Goal: Task Accomplishment & Management: Complete application form

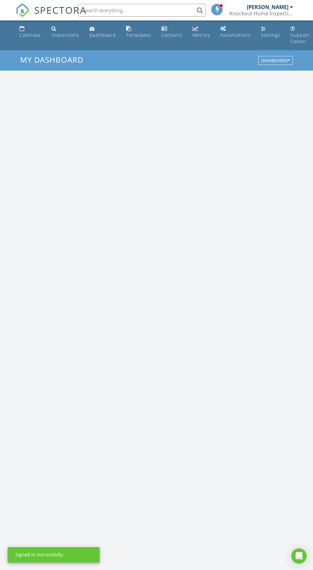
scroll to position [1092, 313]
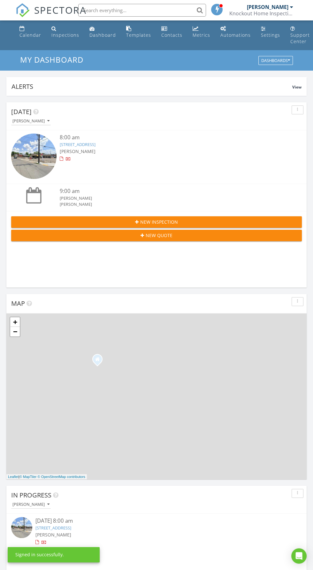
click at [119, 10] on input "text" at bounding box center [142, 10] width 128 height 13
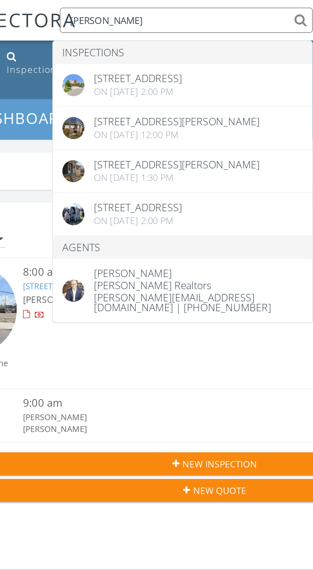
type input "Kevin p"
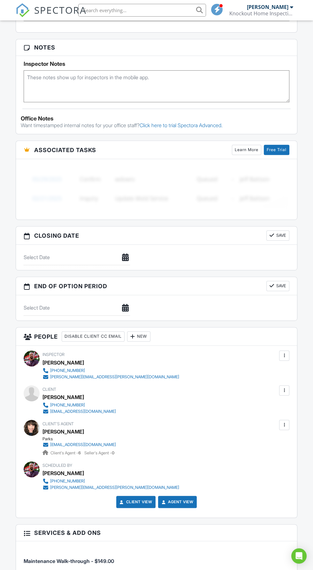
scroll to position [407, 0]
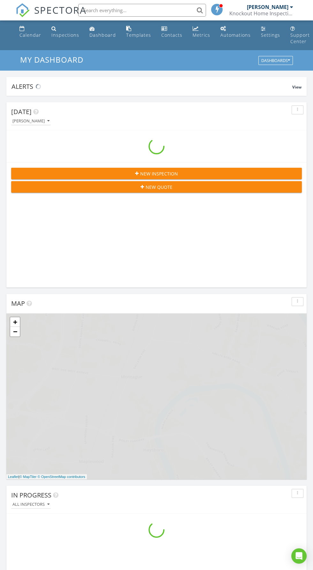
scroll to position [1092, 313]
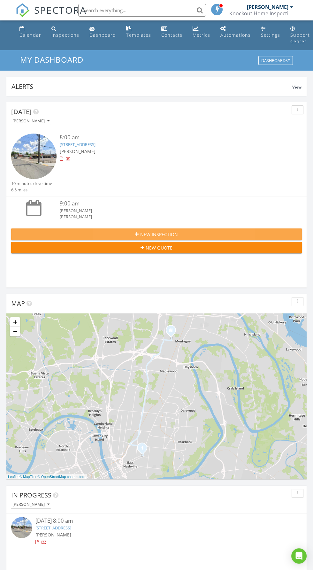
click at [155, 231] on span "New Inspection" at bounding box center [159, 234] width 38 height 7
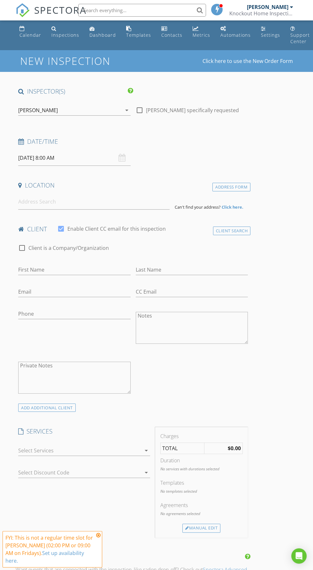
click at [48, 157] on input "[DATE] 8:00 AM" at bounding box center [74, 158] width 112 height 16
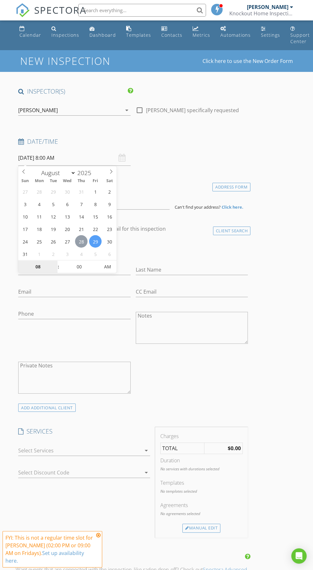
type input "[DATE] 8:00 AM"
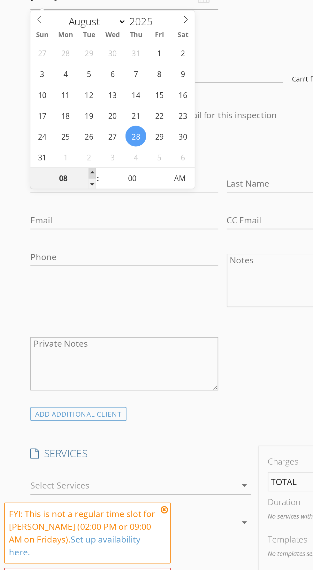
click at [55, 263] on span at bounding box center [55, 263] width 4 height 6
type input "09"
type input "[DATE] 9:00 AM"
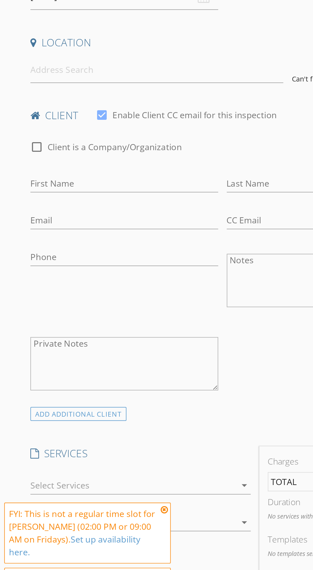
click at [98, 467] on icon at bounding box center [98, 464] width 4 height 5
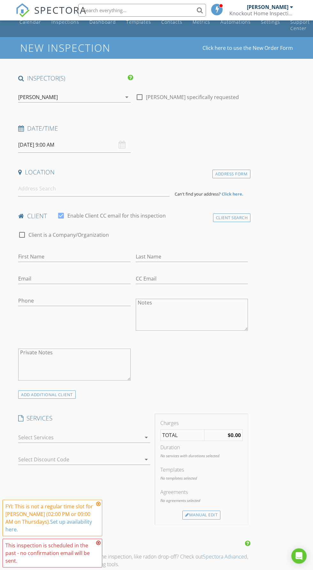
scroll to position [18, 0]
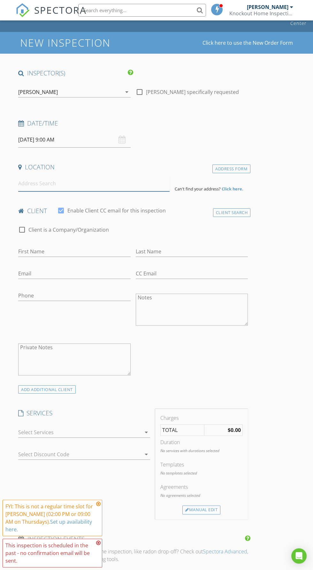
click at [94, 183] on input at bounding box center [93, 184] width 151 height 16
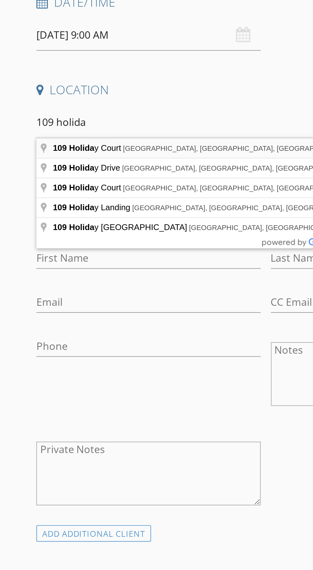
type input "109 Holiday Court, Franklin, TN, USA"
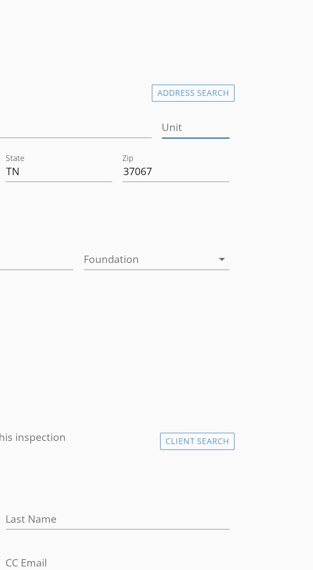
click at [221, 182] on input "Unit" at bounding box center [231, 186] width 34 height 11
type input "D5"
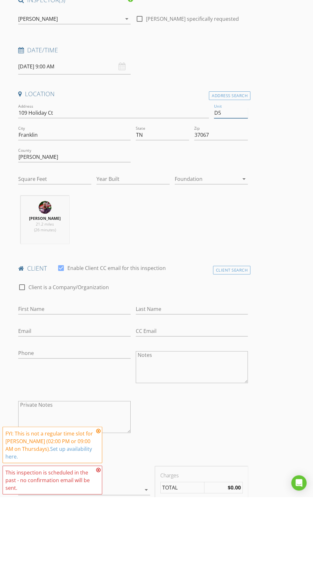
type input "1120"
type input "1987"
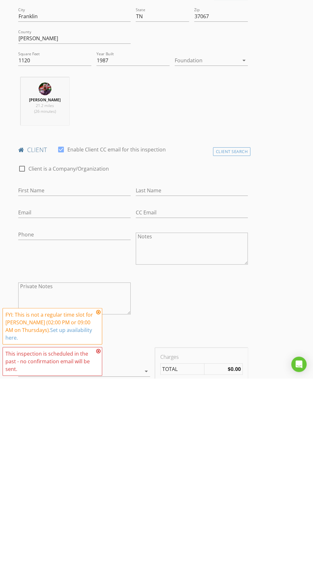
type input "D5"
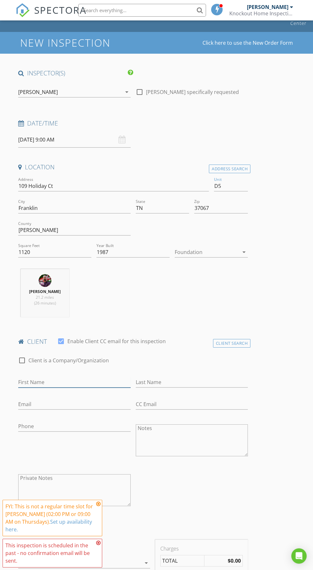
click at [103, 381] on input "First Name" at bounding box center [74, 382] width 112 height 11
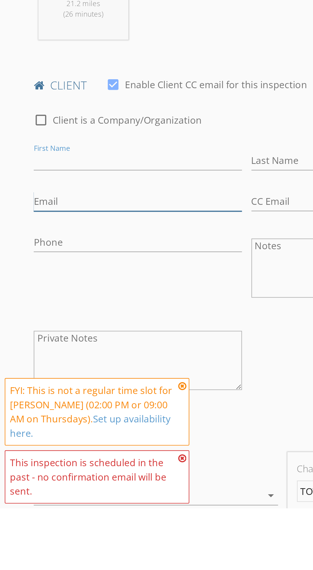
click at [98, 404] on input "Email" at bounding box center [74, 404] width 112 height 11
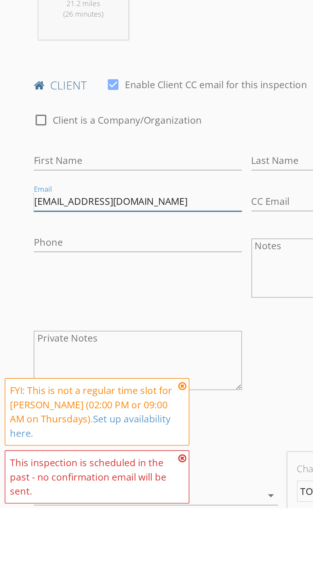
type input "Ghenwaeltiti@yahoo.com"
click at [79, 381] on input "First Name" at bounding box center [74, 382] width 112 height 11
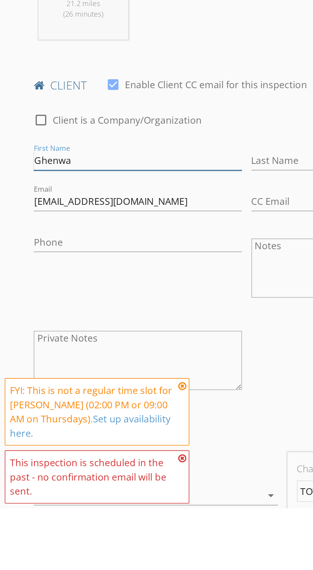
type input "Ghenwa"
click at [140, 383] on input "Last Name" at bounding box center [192, 382] width 112 height 11
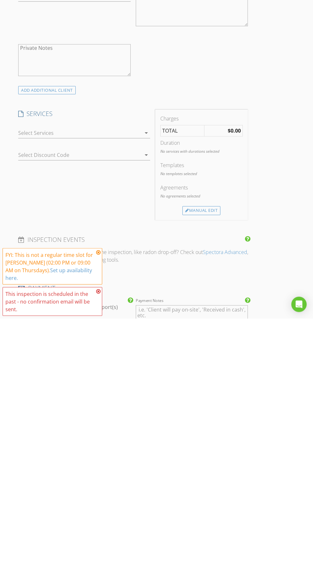
scroll to position [198, 0]
type input "Eltiti"
click at [134, 384] on div at bounding box center [79, 383] width 123 height 10
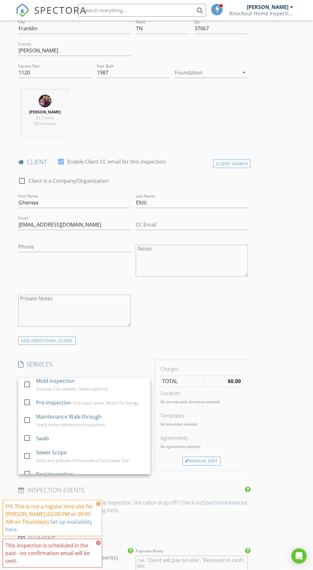
scroll to position [137, 0]
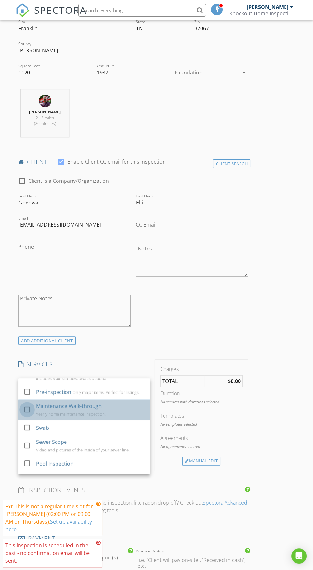
click at [28, 407] on div at bounding box center [27, 409] width 11 height 11
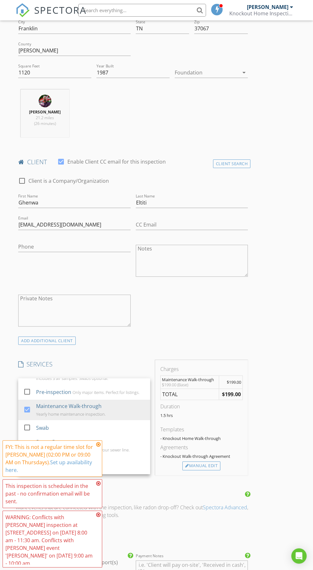
click at [187, 316] on div "check_box_outline_blank Client is a Company/Organization First Name Ghenwa Last…" at bounding box center [133, 253] width 235 height 165
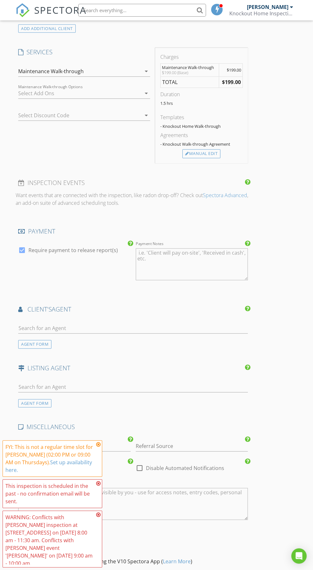
scroll to position [513, 0]
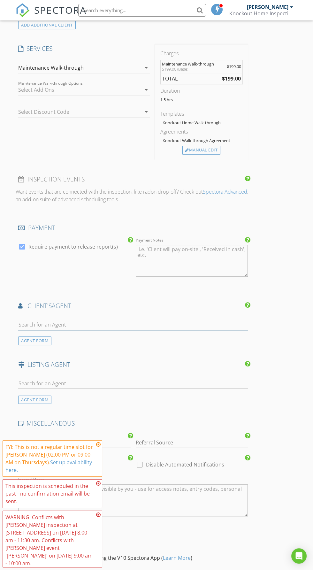
click at [58, 325] on input "text" at bounding box center [133, 324] width 230 height 11
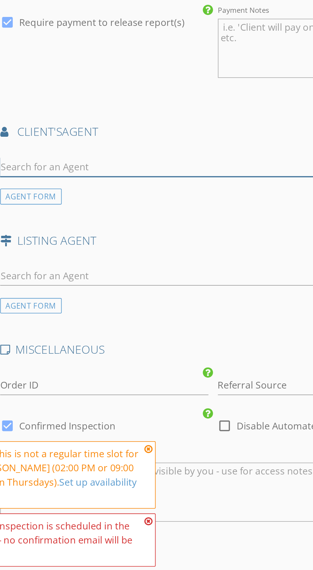
scroll to position [546, 0]
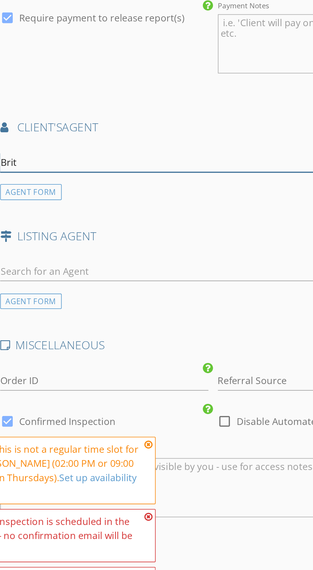
type input "Britt"
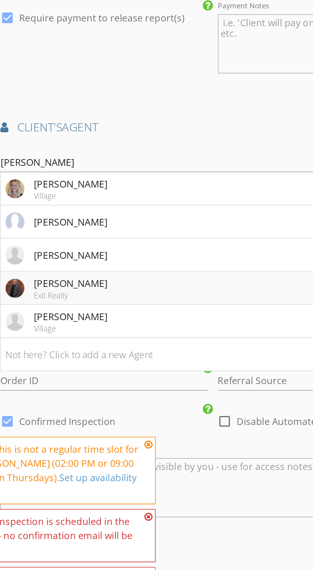
click at [72, 359] on li "Bill Britt Exit Realty" at bounding box center [133, 360] width 229 height 18
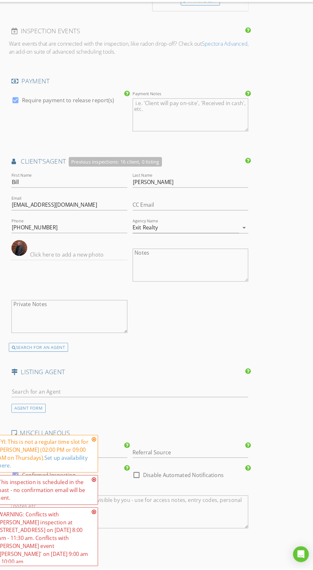
scroll to position [682, 0]
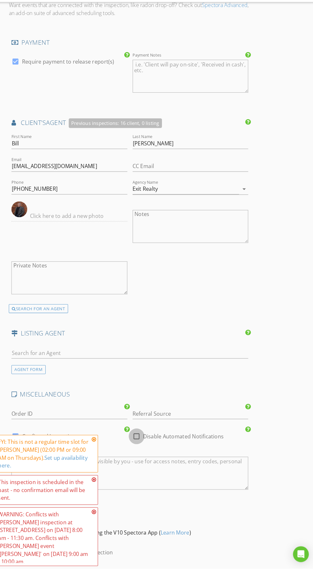
click at [139, 441] on div at bounding box center [139, 441] width 11 height 11
checkbox input "true"
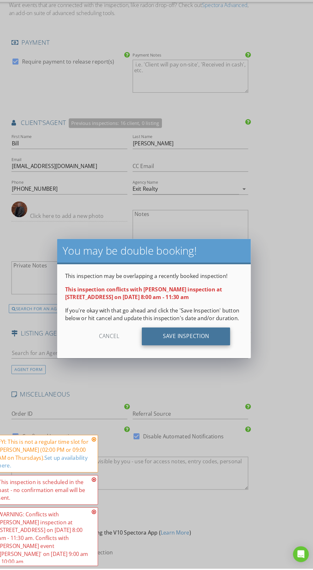
click at [178, 347] on div "Save Inspection" at bounding box center [188, 344] width 86 height 17
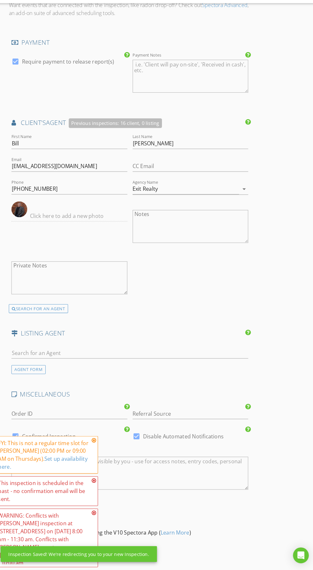
scroll to position [683, 0]
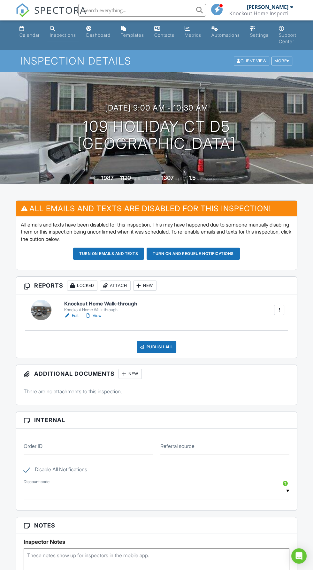
click at [72, 316] on link "Edit" at bounding box center [71, 315] width 14 height 6
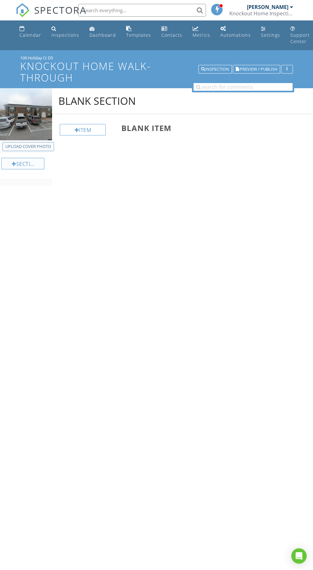
click at [32, 164] on div "Section" at bounding box center [22, 163] width 43 height 11
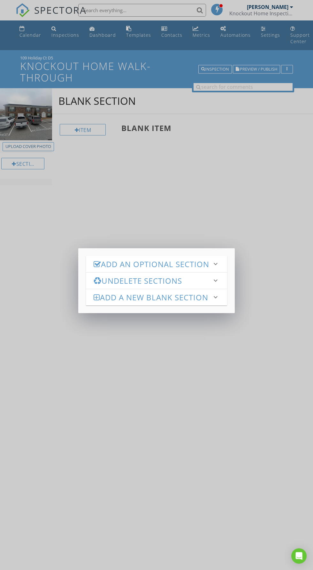
click at [147, 268] on h3 "Add an Optional Section" at bounding box center [153, 264] width 118 height 9
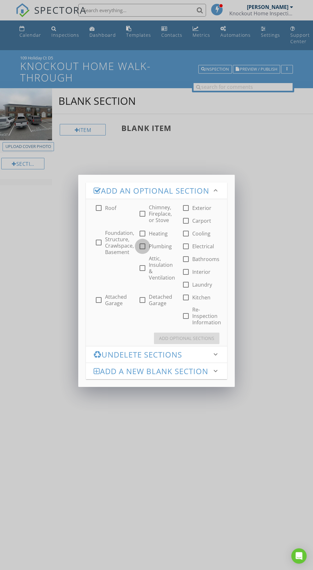
click at [142, 252] on div at bounding box center [142, 246] width 11 height 11
checkbox input "true"
click at [186, 264] on div at bounding box center [185, 259] width 11 height 11
checkbox input "true"
click at [202, 341] on div "Add Optional Sections" at bounding box center [186, 338] width 55 height 7
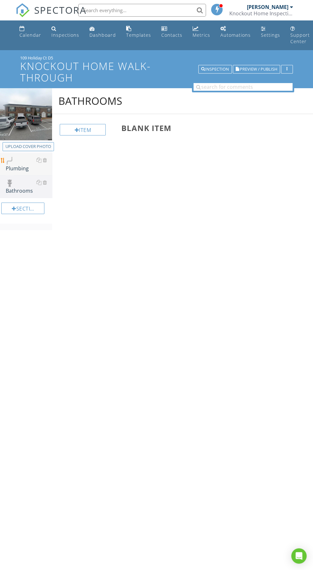
click at [27, 171] on div "Plumbing" at bounding box center [29, 164] width 46 height 16
click at [87, 131] on div "Item" at bounding box center [83, 129] width 46 height 11
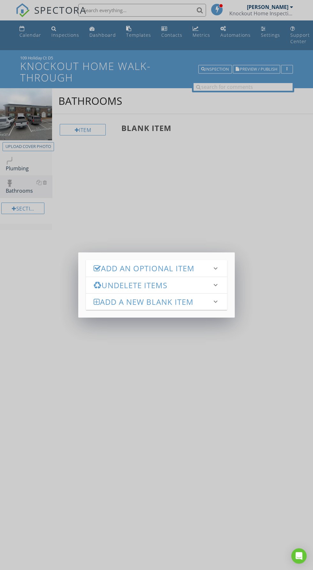
click at [182, 268] on h3 "Add an Optional Item" at bounding box center [153, 268] width 118 height 9
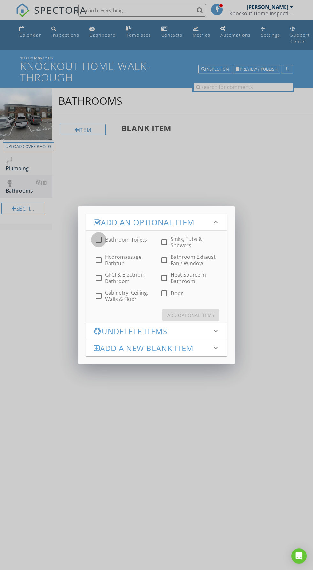
click at [101, 240] on div at bounding box center [98, 239] width 11 height 11
checkbox input "true"
click at [196, 315] on div "Add Optional Items" at bounding box center [190, 315] width 47 height 7
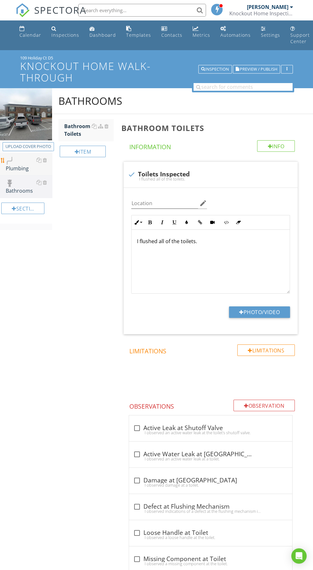
click at [22, 163] on div "Plumbing" at bounding box center [29, 164] width 46 height 16
click at [23, 161] on div "Plumbing" at bounding box center [29, 164] width 46 height 16
click at [28, 185] on div "Bathrooms" at bounding box center [29, 187] width 46 height 16
click at [27, 168] on div "Plumbing" at bounding box center [29, 164] width 46 height 16
click at [25, 161] on div "Plumbing" at bounding box center [29, 164] width 46 height 16
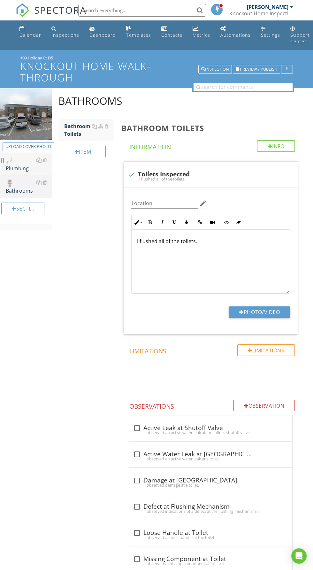
click at [27, 159] on div "Plumbing" at bounding box center [29, 164] width 46 height 16
click at [36, 160] on div at bounding box center [38, 159] width 5 height 5
click at [142, 13] on input "text" at bounding box center [142, 10] width 128 height 13
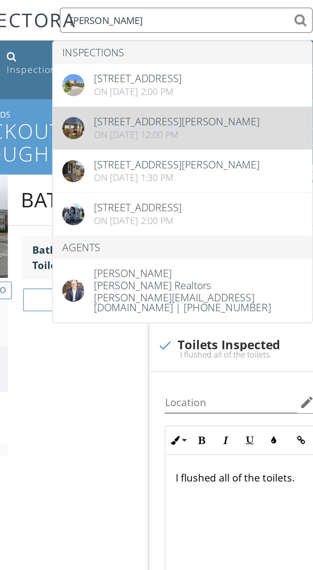
type input "Kevin p"
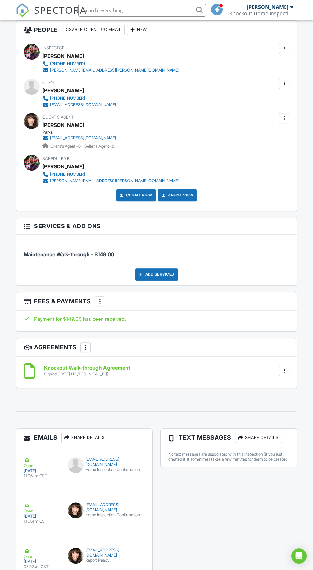
scroll to position [712, 0]
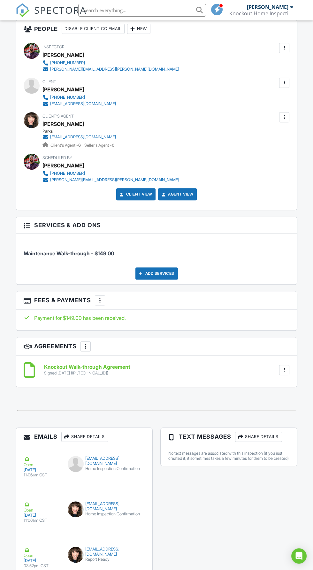
click at [286, 367] on div at bounding box center [284, 370] width 6 height 6
click at [91, 364] on h6 "Knockout Walk-through Agreement" at bounding box center [87, 367] width 86 height 6
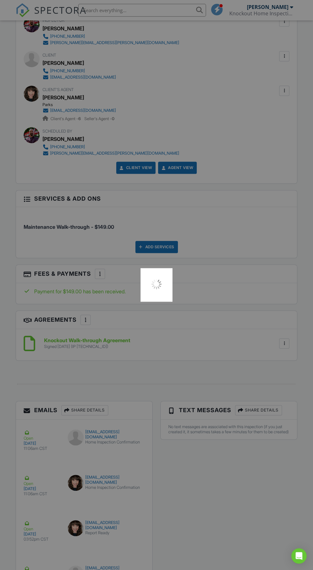
scroll to position [758, 0]
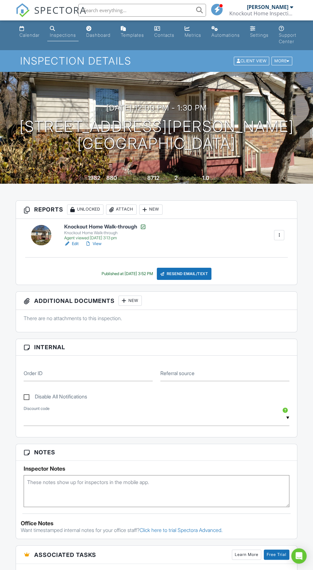
click at [95, 244] on link "View" at bounding box center [93, 243] width 17 height 6
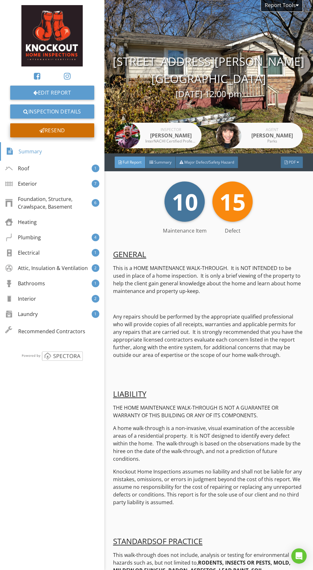
click at [62, 132] on div "Resend" at bounding box center [52, 130] width 84 height 14
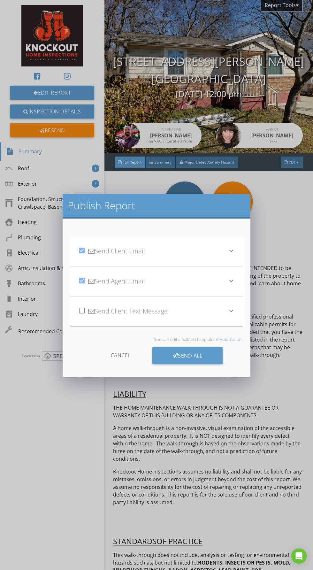
click at [237, 274] on div "check_box Send Agent Email keyboard_arrow_down" at bounding box center [156, 281] width 172 height 30
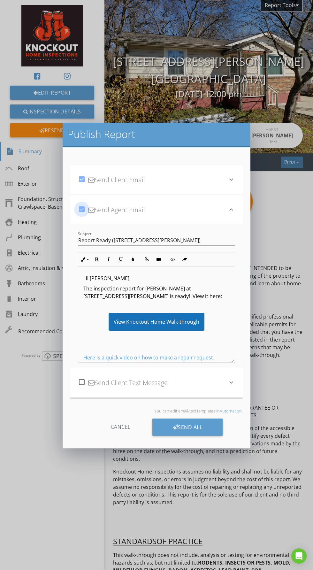
click at [82, 211] on div at bounding box center [81, 209] width 11 height 11
checkbox input "false"
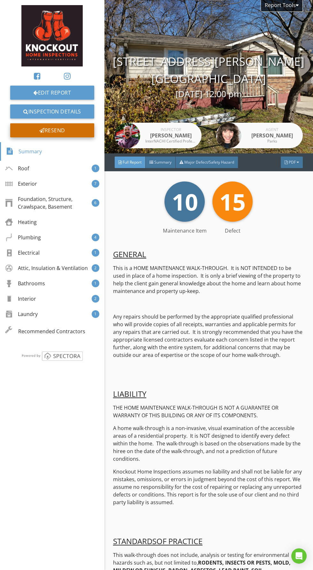
click at [55, 134] on div "Resend" at bounding box center [52, 130] width 84 height 14
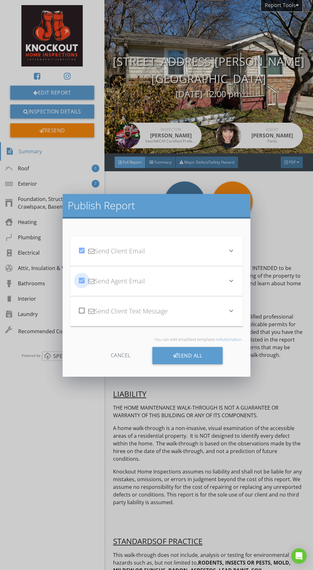
click at [82, 280] on div at bounding box center [81, 280] width 11 height 11
checkbox input "false"
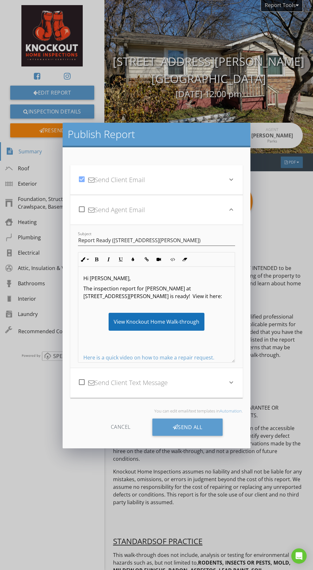
click at [230, 183] on icon "keyboard_arrow_down" at bounding box center [231, 180] width 8 height 8
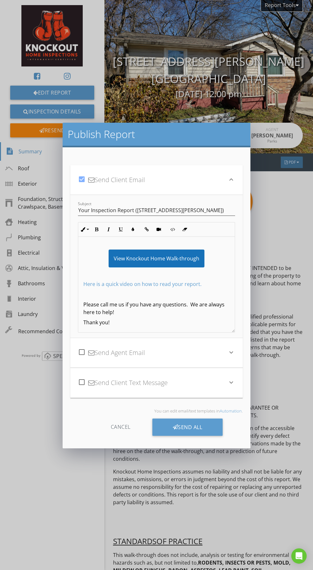
scroll to position [34, 0]
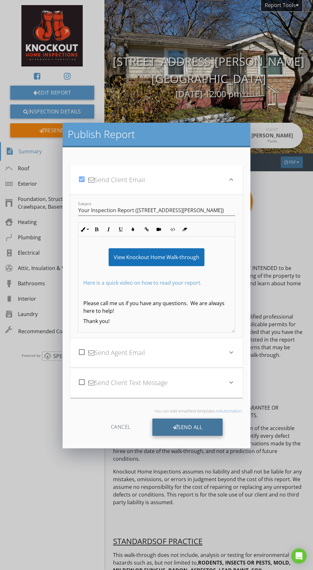
click at [186, 427] on div "Send All" at bounding box center [187, 426] width 71 height 17
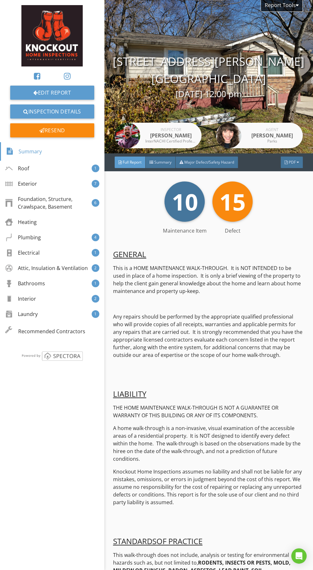
click at [225, 382] on p at bounding box center [208, 381] width 191 height 8
click at [24, 168] on div "Roof" at bounding box center [18, 168] width 24 height 8
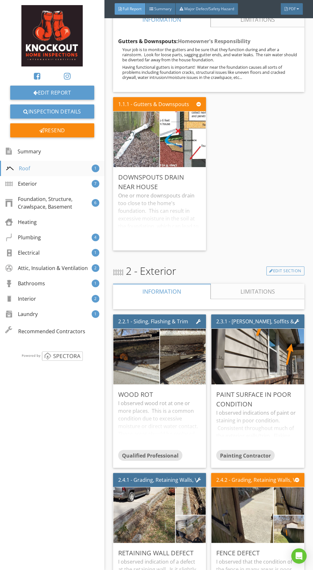
scroll to position [615, 0]
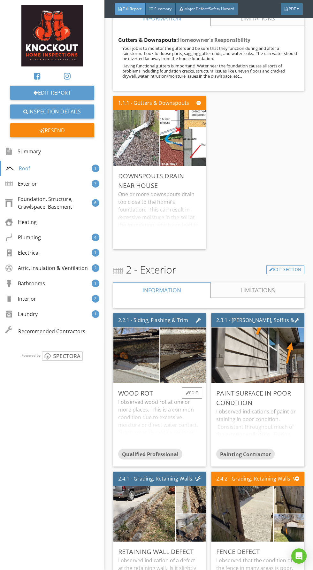
click at [161, 408] on div "I observed wood rot at one or more places. This is a common condition due to ex…" at bounding box center [159, 423] width 83 height 50
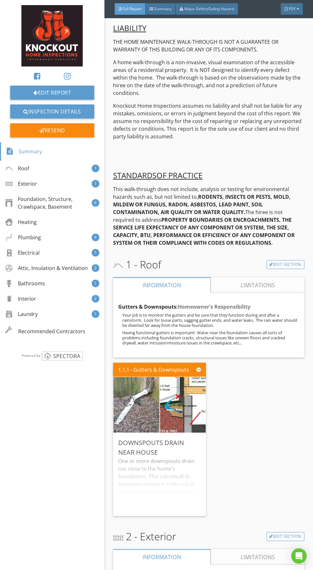
scroll to position [348, 0]
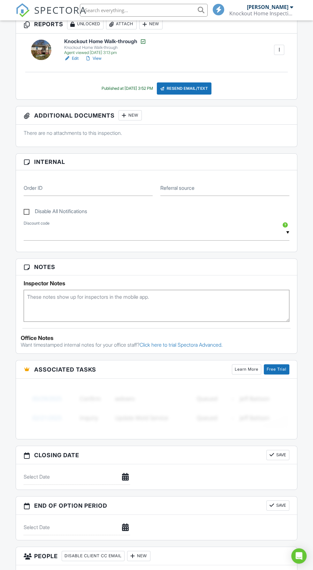
scroll to position [189, 0]
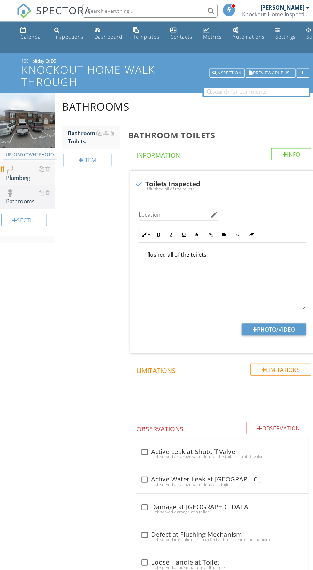
click at [21, 164] on div "Plumbing" at bounding box center [29, 164] width 46 height 16
click at [24, 164] on div "Plumbing" at bounding box center [29, 164] width 46 height 16
click at [93, 151] on div "Item" at bounding box center [83, 151] width 46 height 11
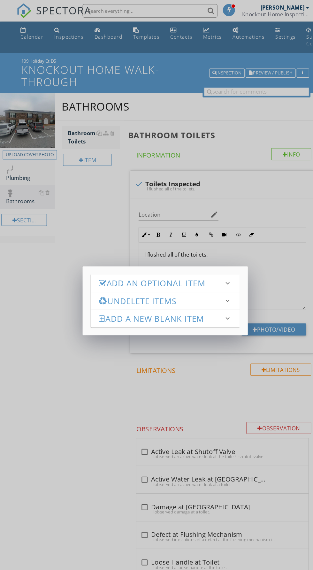
click at [132, 271] on h3 "Add an Optional Item" at bounding box center [153, 268] width 118 height 9
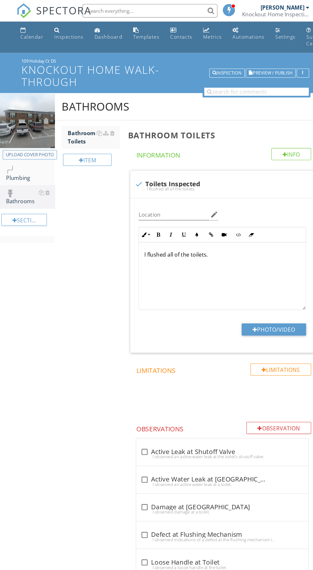
click at [69, 401] on div at bounding box center [156, 285] width 313 height 570
click at [21, 156] on div "Plumbing" at bounding box center [29, 164] width 46 height 16
click at [38, 176] on link "Bathrooms" at bounding box center [29, 186] width 46 height 22
click at [92, 149] on div "Item" at bounding box center [83, 151] width 46 height 11
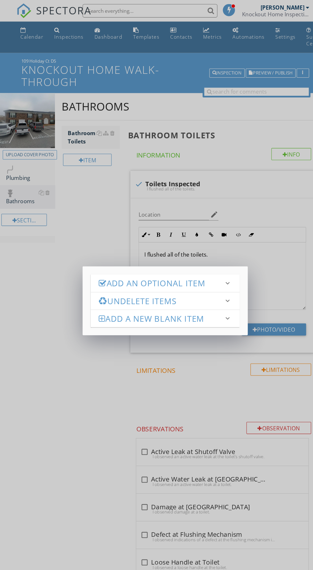
click at [130, 266] on h3 "Add an Optional Item" at bounding box center [153, 268] width 118 height 9
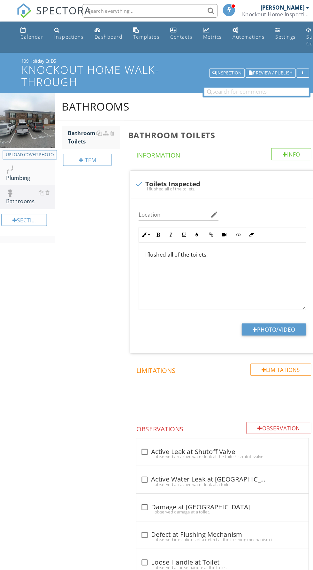
click at [51, 259] on div "Upload cover photo Plumbing Bathrooms Section Bathrooms Bathroom Toilets Item B…" at bounding box center [156, 416] width 313 height 657
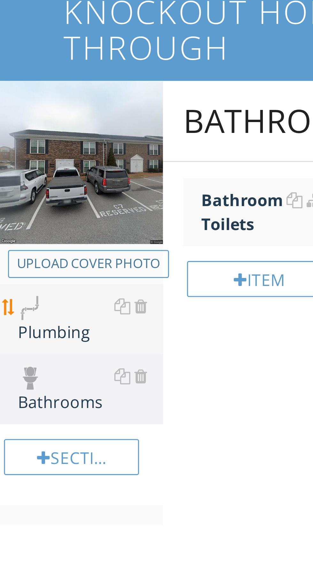
click at [19, 164] on div "Plumbing" at bounding box center [29, 164] width 46 height 16
click at [16, 158] on div "Plumbing" at bounding box center [29, 164] width 46 height 16
click at [18, 167] on div "Plumbing" at bounding box center [29, 164] width 46 height 16
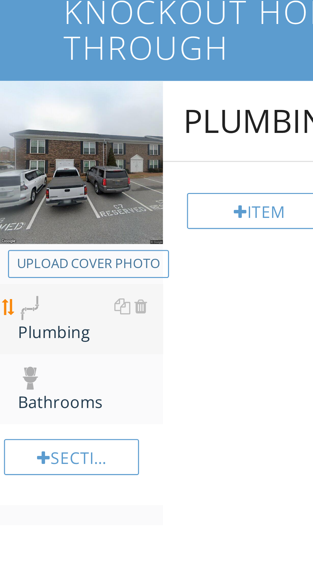
click at [25, 165] on div "Plumbing" at bounding box center [29, 164] width 46 height 16
click at [81, 130] on div "Item" at bounding box center [83, 129] width 46 height 11
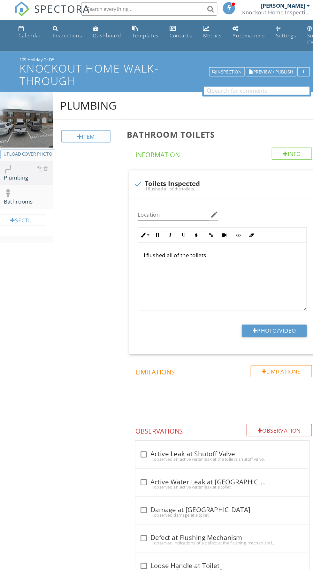
click at [86, 128] on div "Item" at bounding box center [83, 129] width 46 height 11
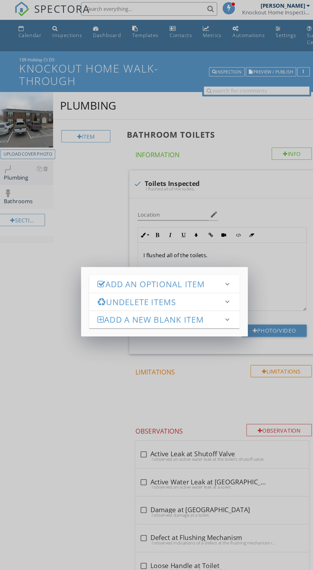
click at [161, 266] on h3 "Add an Optional Item" at bounding box center [153, 268] width 118 height 9
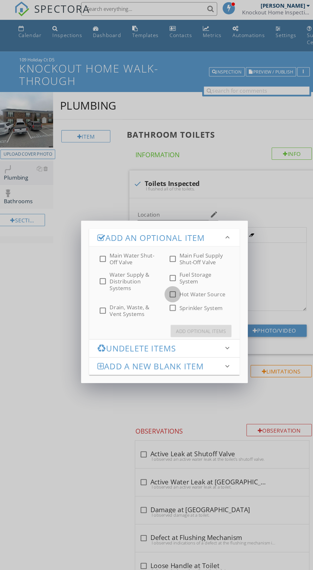
click at [165, 281] on div at bounding box center [164, 277] width 11 height 11
checkbox input "true"
click at [196, 311] on div "Add Optional Items" at bounding box center [190, 312] width 47 height 7
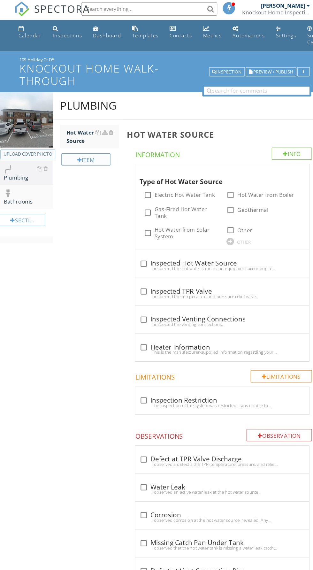
click at [76, 151] on div at bounding box center [77, 151] width 4 height 5
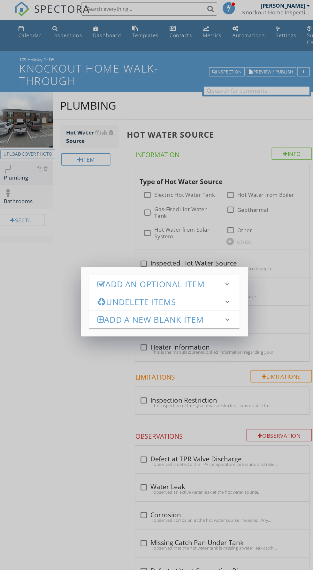
click at [172, 268] on h3 "Add an Optional Item" at bounding box center [153, 268] width 118 height 9
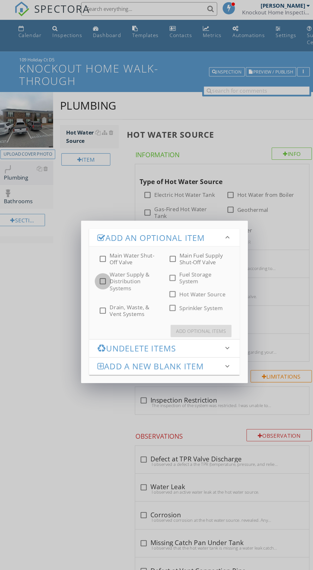
click at [102, 265] on div at bounding box center [98, 265] width 11 height 11
checkbox input "true"
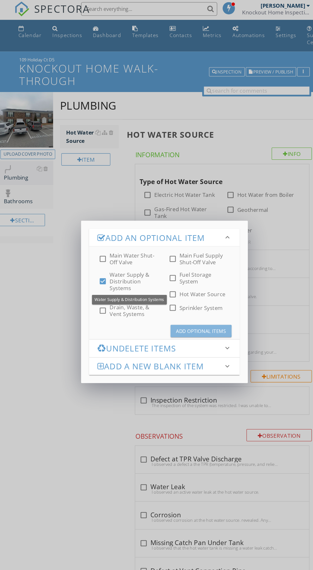
click at [197, 312] on div "Add Optional Items" at bounding box center [190, 312] width 47 height 7
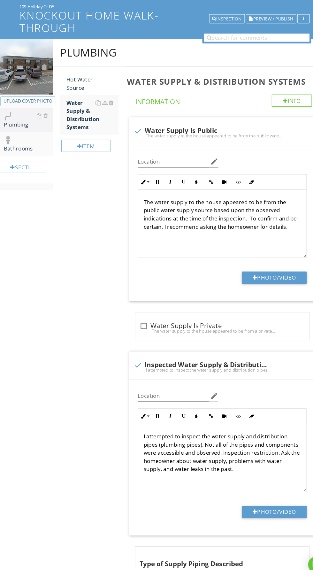
scroll to position [26, 0]
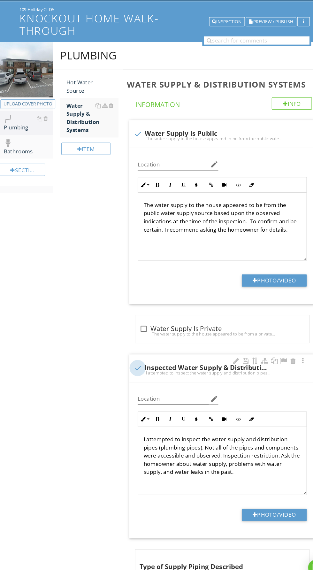
click at [131, 367] on div at bounding box center [131, 368] width 11 height 11
checkbox input "true"
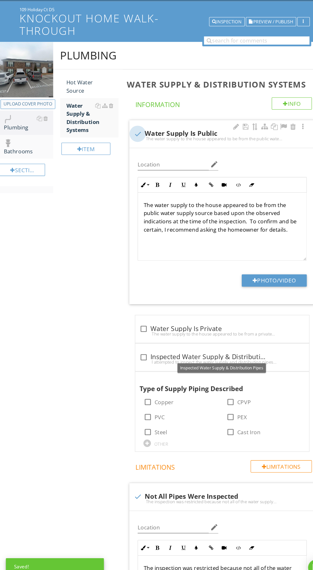
click at [131, 148] on div at bounding box center [131, 148] width 11 height 11
checkbox input "true"
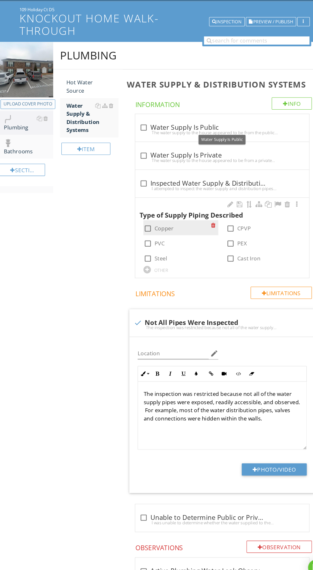
click at [141, 239] on div at bounding box center [140, 237] width 11 height 11
checkbox input "true"
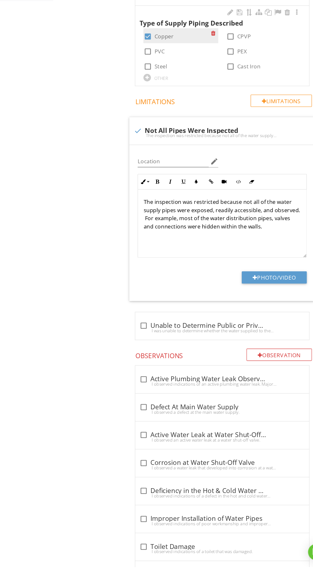
scroll to position [192, 0]
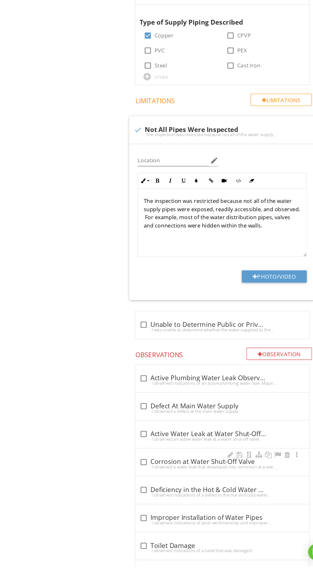
click at [139, 473] on div "I observed a water leak that developed into corrosion at a water supply shut-of…" at bounding box center [210, 475] width 155 height 5
checkbox input "true"
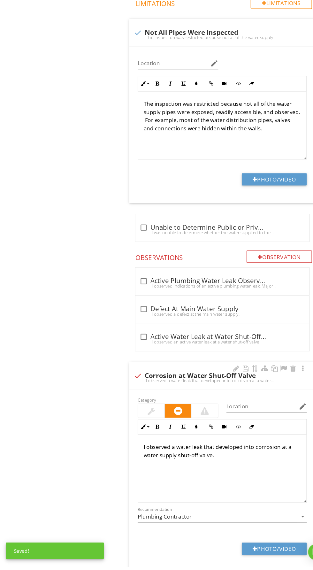
scroll to position [288, 0]
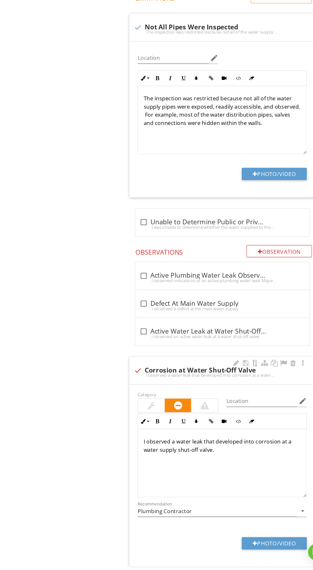
click at [209, 455] on p "I observed a water leak that developed into corrosion at a water supply shut-of…" at bounding box center [211, 455] width 148 height 15
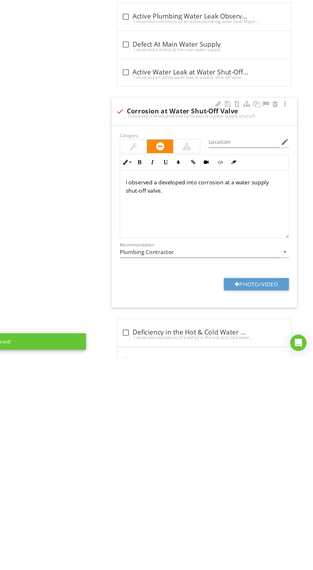
click at [204, 405] on p "I observed a developed into corrosion at a water supply shut-off valve." at bounding box center [211, 408] width 148 height 15
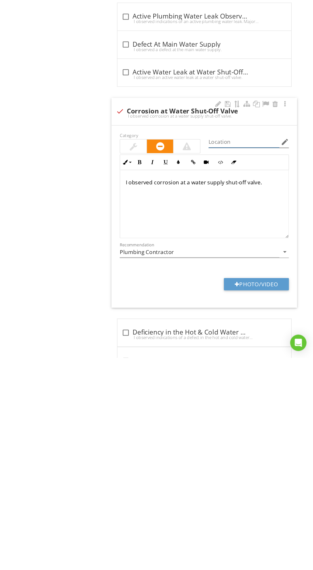
click at [248, 367] on input "Location" at bounding box center [248, 367] width 66 height 11
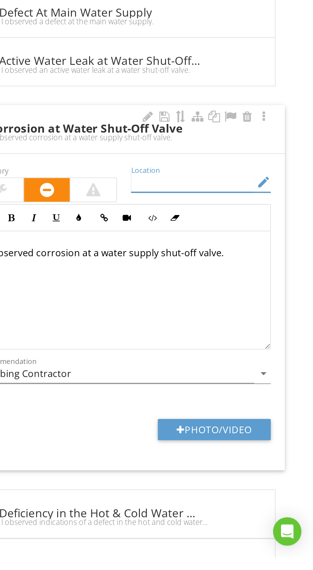
click at [289, 363] on icon "edit" at bounding box center [286, 367] width 8 height 8
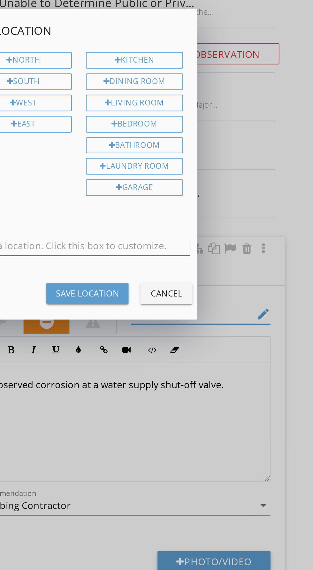
click at [212, 328] on input "text" at bounding box center [156, 330] width 180 height 11
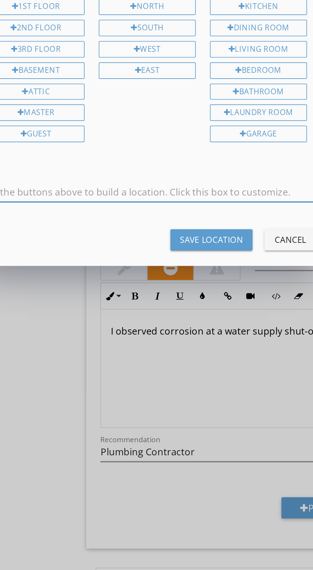
scroll to position [335, 0]
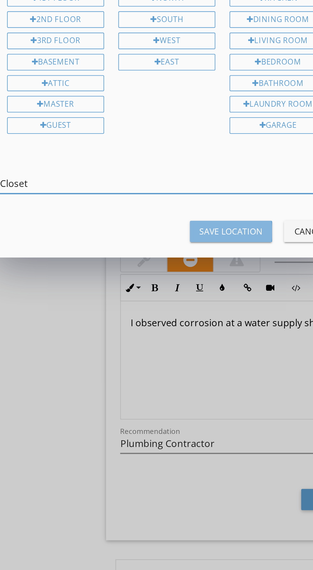
type input "Closet"
click at [187, 353] on div "Save Location" at bounding box center [191, 356] width 34 height 7
type input "Closet"
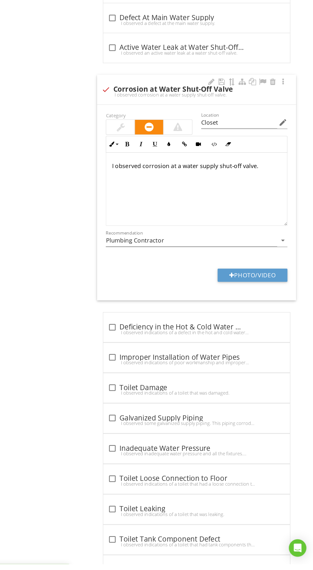
scroll to position [518, 0]
click at [254, 313] on button "Photo/Video" at bounding box center [259, 317] width 61 height 11
type input "C:\fakepath\20250828_091620.jpg"
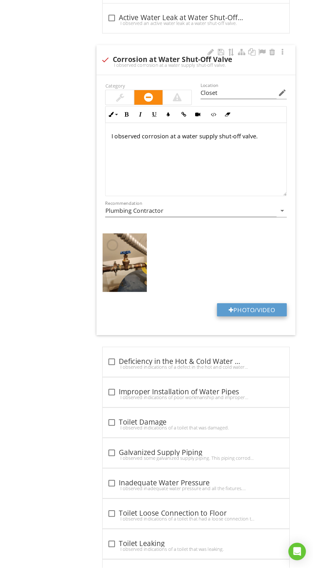
scroll to position [569, 0]
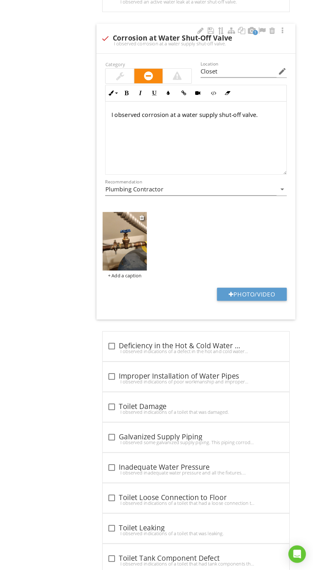
click at [149, 274] on img at bounding box center [148, 282] width 38 height 51
click at [152, 282] on img at bounding box center [148, 282] width 38 height 51
click at [156, 285] on img at bounding box center [148, 282] width 38 height 51
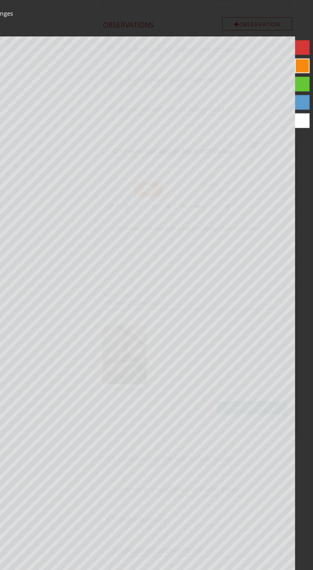
scroll to position [533, 0]
click at [299, 58] on div at bounding box center [303, 57] width 13 height 13
click at [299, 52] on div at bounding box center [303, 57] width 13 height 13
click at [300, 57] on div at bounding box center [303, 57] width 13 height 13
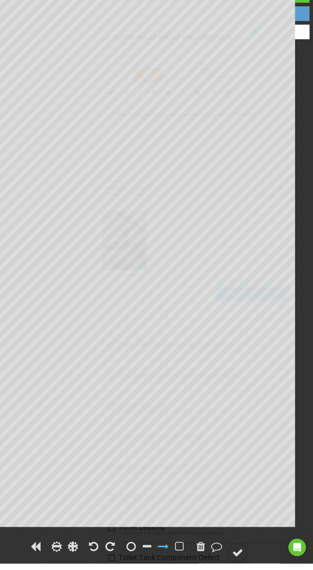
scroll to position [572, 0]
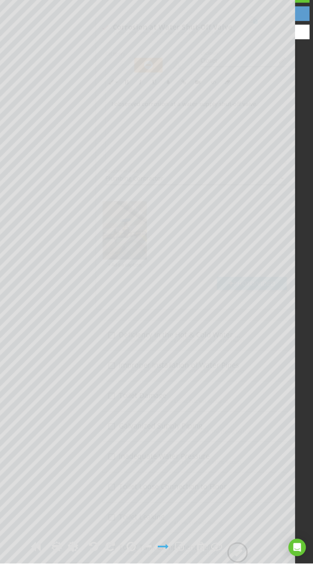
click at [186, 560] on div at bounding box center [182, 555] width 10 height 10
click at [250, 565] on div at bounding box center [247, 560] width 10 height 10
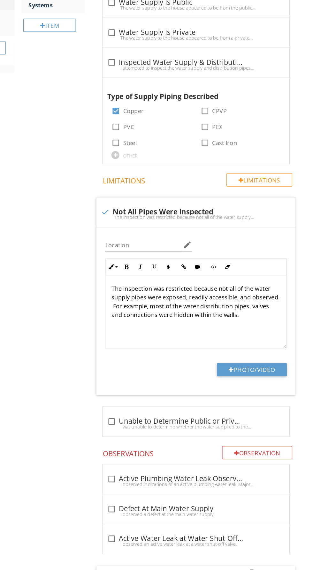
scroll to position [0, 0]
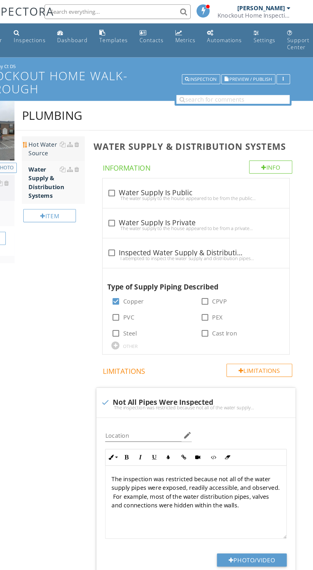
click at [72, 126] on div "Hot Water Source" at bounding box center [88, 129] width 49 height 15
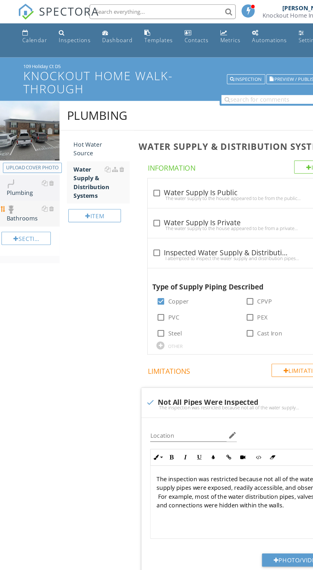
click at [25, 187] on div "Bathrooms" at bounding box center [29, 187] width 46 height 16
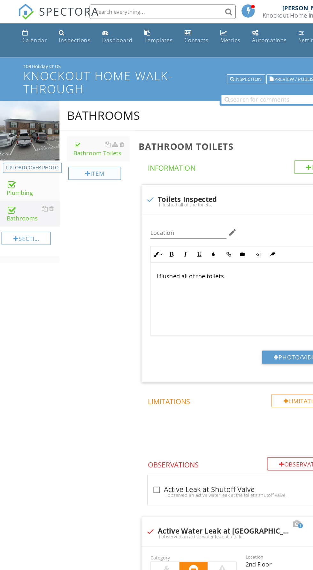
click at [78, 151] on div "Item" at bounding box center [83, 151] width 46 height 11
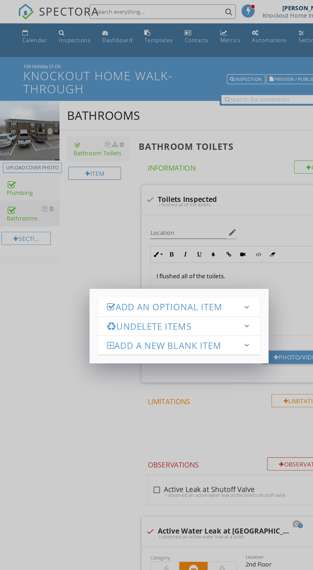
click at [223, 270] on div "Add an Optional Item keyboard_arrow_down" at bounding box center [156, 268] width 141 height 16
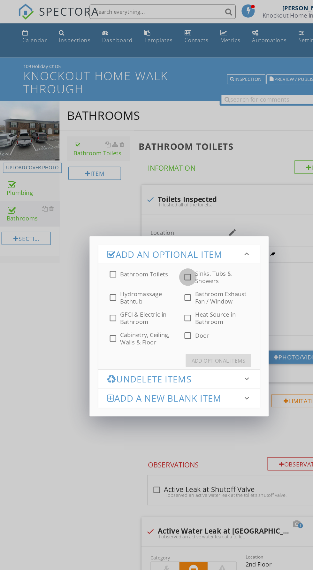
click at [164, 242] on div at bounding box center [164, 242] width 11 height 11
checkbox input "true"
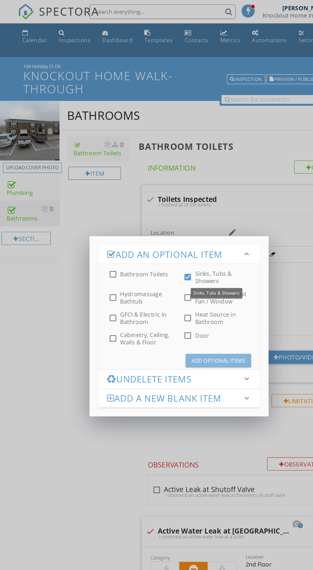
click at [194, 315] on div "Add Optional Items" at bounding box center [190, 315] width 47 height 7
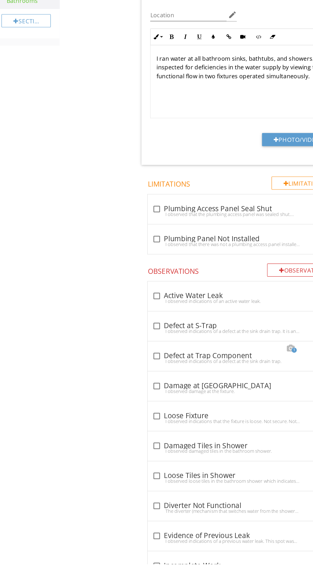
scroll to position [113, 0]
click at [138, 333] on div at bounding box center [136, 335] width 11 height 11
checkbox input "true"
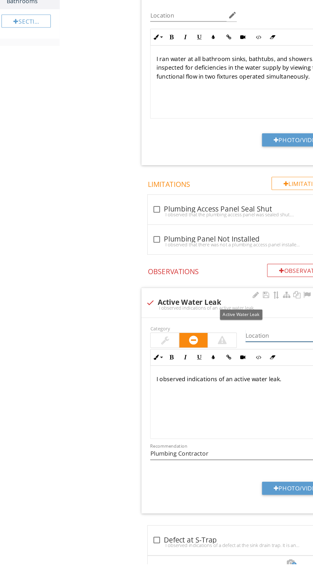
click at [228, 369] on input "Location" at bounding box center [248, 370] width 66 height 11
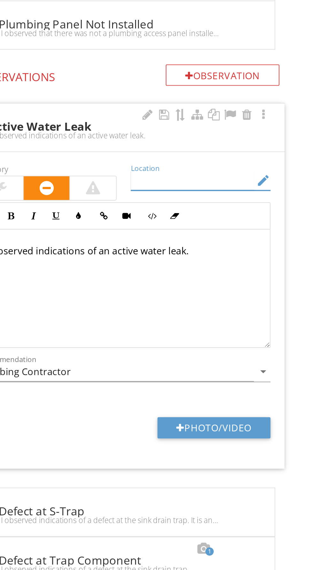
click at [282, 318] on icon "edit" at bounding box center [286, 319] width 8 height 8
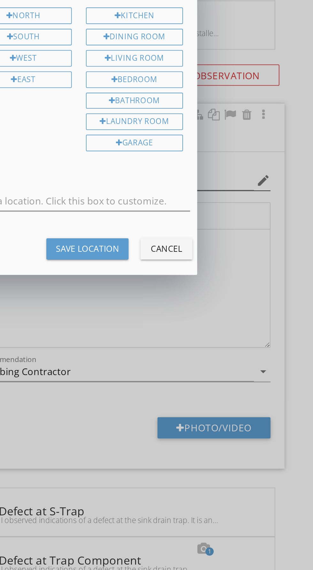
scroll to position [164, 0]
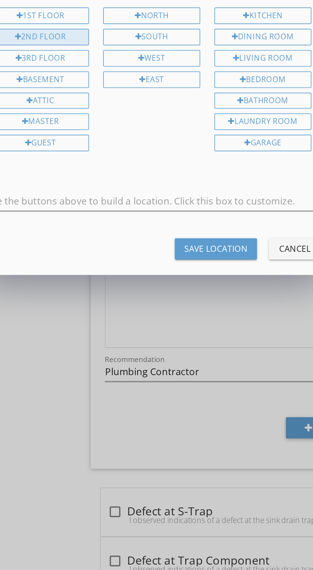
click at [111, 242] on div "2nd Floor" at bounding box center [96, 241] width 52 height 9
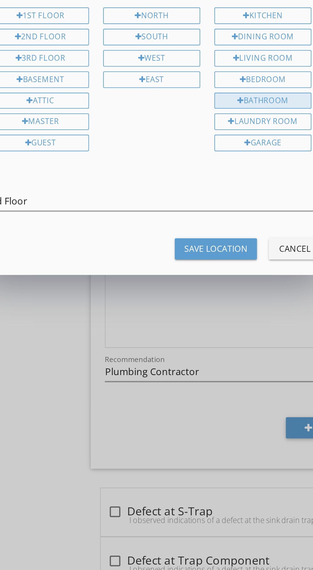
click at [221, 274] on div "Bathroom" at bounding box center [216, 276] width 52 height 9
type input "2nd Floor Bathroom"
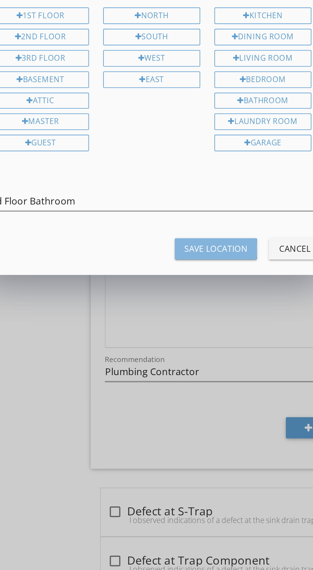
click at [197, 353] on div "Save Location" at bounding box center [191, 356] width 34 height 7
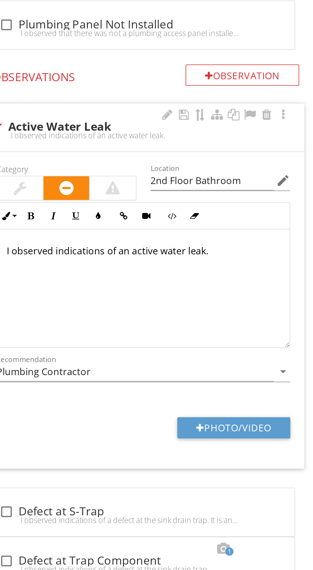
type input "2nd Floor Bathroom"
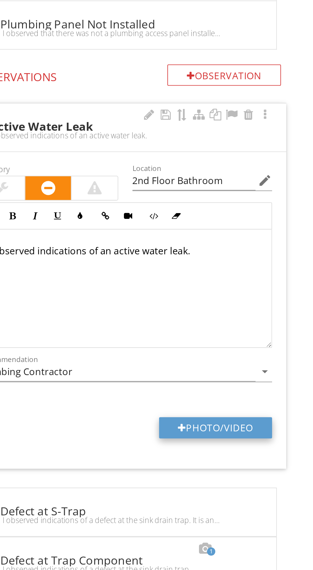
click at [256, 449] on button "Photo/Video" at bounding box center [259, 452] width 61 height 11
type input "C:\fakepath\20250828_092055.jpg"
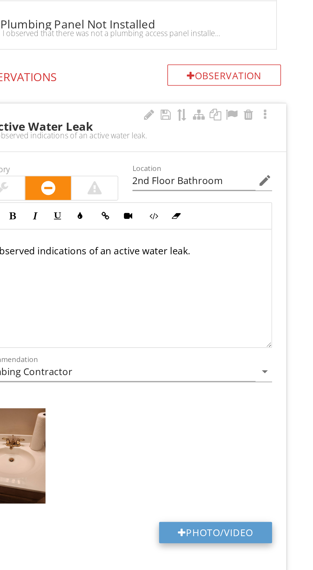
type input "2nd Floor Bathroom"
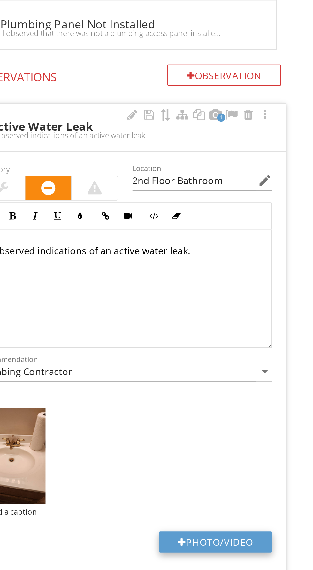
click at [256, 508] on button "Photo/Video" at bounding box center [259, 513] width 61 height 11
type input "C:\fakepath\20250828_092217.jpg"
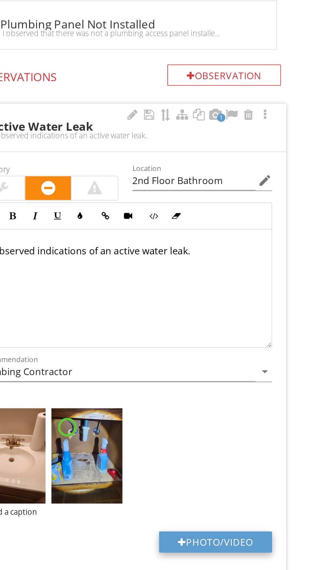
type input "2nd Floor Bathroom"
click at [154, 458] on img at bounding box center [148, 467] width 38 height 51
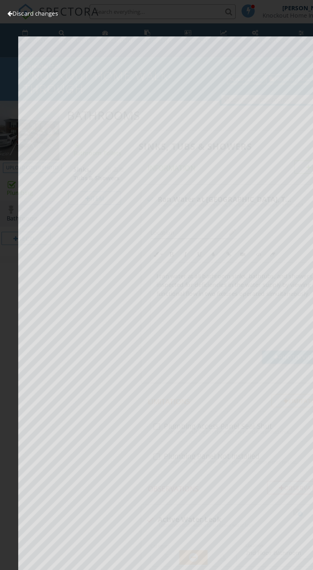
click at [31, 11] on link "Discard changes" at bounding box center [28, 11] width 44 height 7
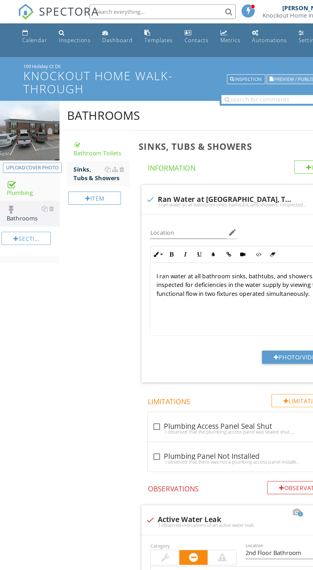
click at [252, 72] on button "Preview / Publish" at bounding box center [256, 69] width 47 height 9
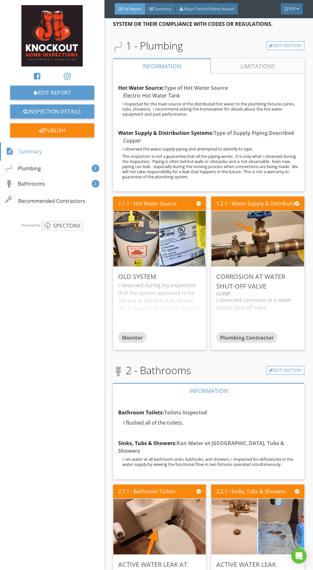
scroll to position [568, 0]
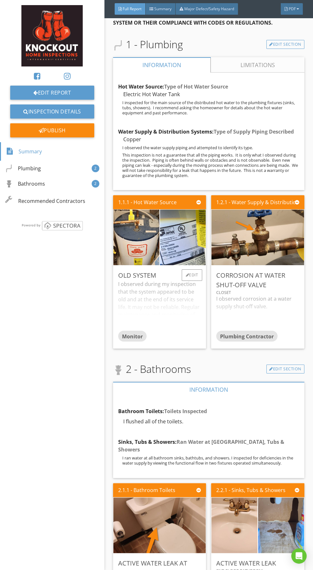
click at [149, 283] on div "I observed during my inspection that the system appeared to be old and at the e…" at bounding box center [159, 305] width 83 height 50
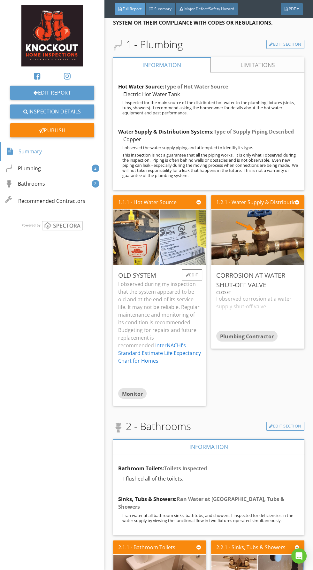
click at [192, 218] on img at bounding box center [183, 237] width 104 height 139
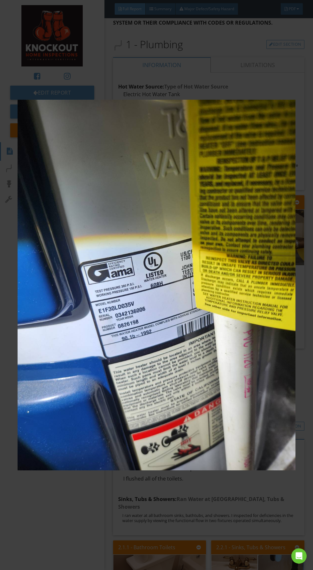
click at [66, 514] on img at bounding box center [157, 285] width 278 height 522
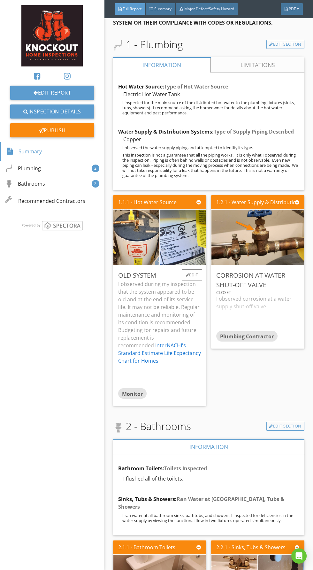
click at [165, 290] on p "I observed during my inspection that the system appeared to be old and at the e…" at bounding box center [159, 322] width 83 height 84
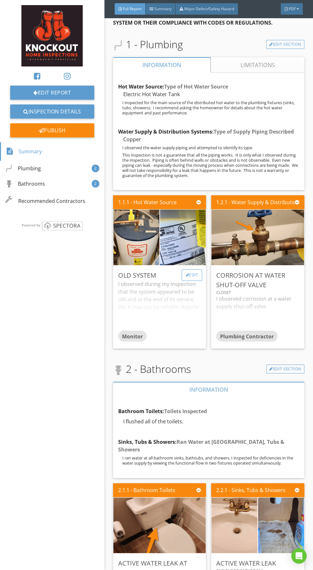
click at [193, 269] on div "Edit" at bounding box center [192, 274] width 21 height 11
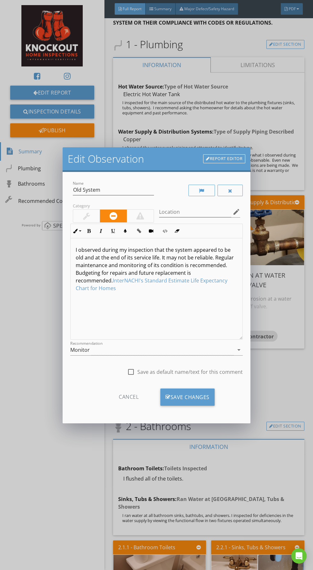
click at [87, 256] on p "I observed during my inspection that the system appeared to be old and at the e…" at bounding box center [157, 269] width 162 height 46
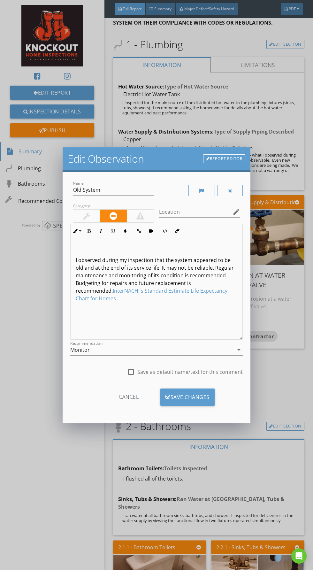
click at [165, 248] on p at bounding box center [157, 250] width 162 height 8
click at [191, 395] on div "Save Changes" at bounding box center [187, 396] width 54 height 17
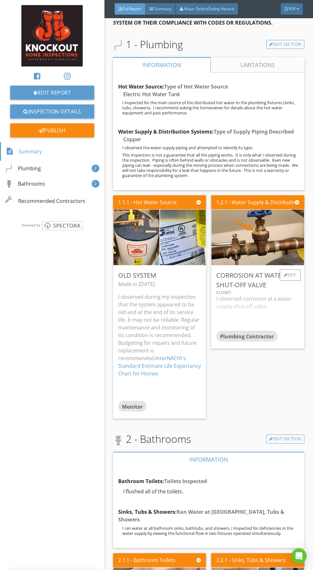
click at [259, 295] on div "I observed corrosion at a water supply shut-off valve." at bounding box center [257, 313] width 83 height 36
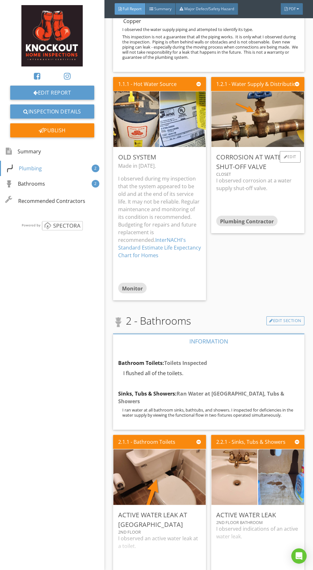
scroll to position [715, 0]
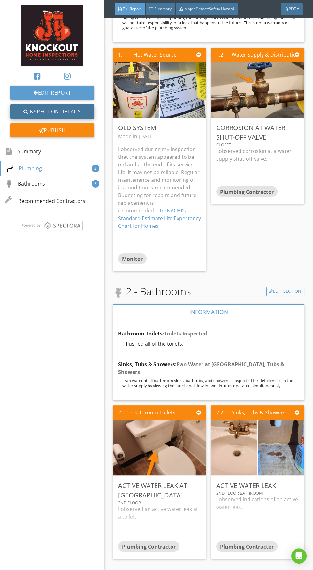
click at [59, 112] on link "Inspection Details" at bounding box center [52, 111] width 84 height 14
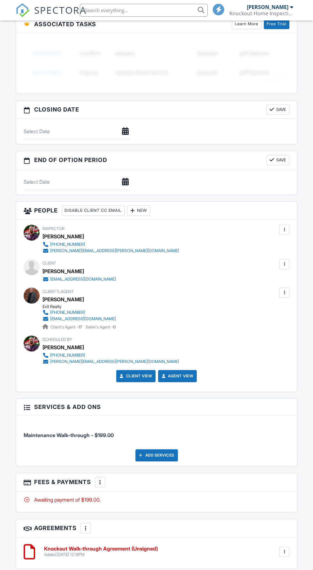
scroll to position [659, 0]
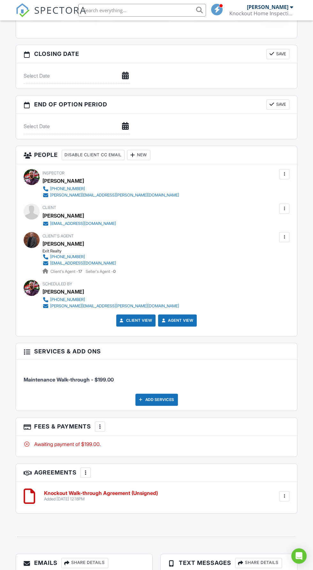
click at [101, 423] on div at bounding box center [100, 426] width 6 height 6
click at [238, 410] on div "People Disable Client CC Email New Inspector Client Listing Agent Add Another P…" at bounding box center [156, 333] width 289 height 374
click at [100, 423] on div at bounding box center [100, 426] width 6 height 6
click at [231, 410] on div "People Disable Client CC Email New Inspector Client Listing Agent Add Another P…" at bounding box center [156, 333] width 289 height 374
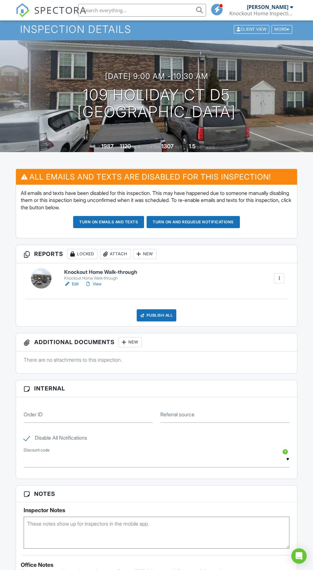
scroll to position [14, 0]
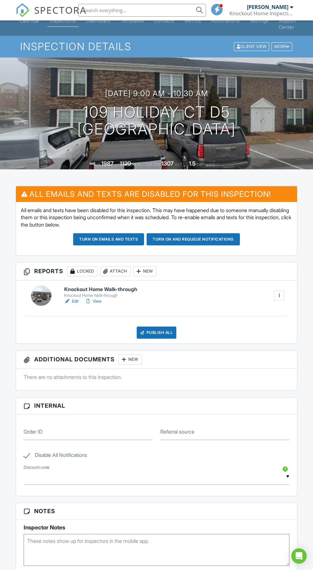
click at [117, 238] on button "Turn on emails and texts" at bounding box center [108, 239] width 71 height 12
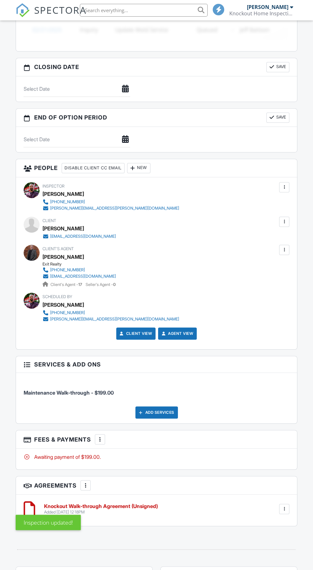
scroll to position [570, 0]
click at [284, 219] on div at bounding box center [284, 221] width 6 height 6
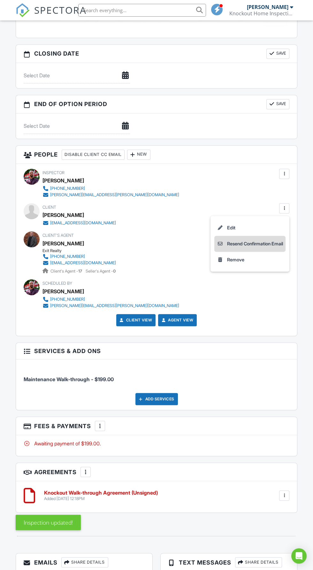
click at [266, 239] on li "Resend Confirmation Email" at bounding box center [249, 244] width 71 height 16
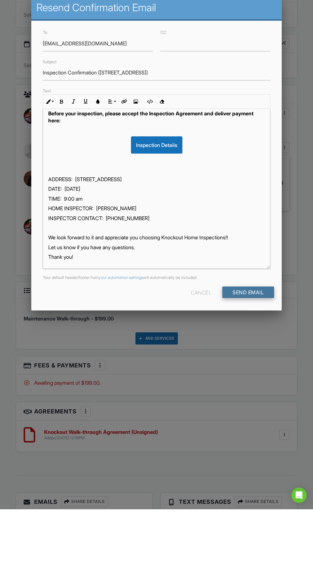
click at [247, 353] on input "Send Email" at bounding box center [248, 352] width 52 height 11
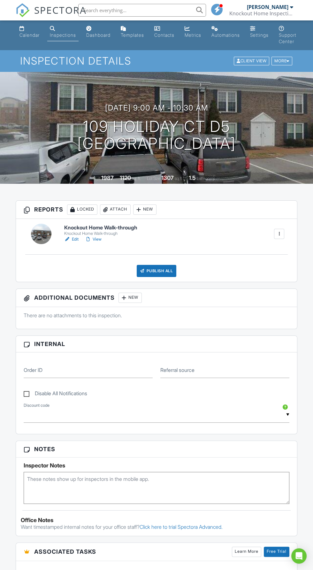
click at [162, 271] on div "Publish All" at bounding box center [157, 271] width 40 height 12
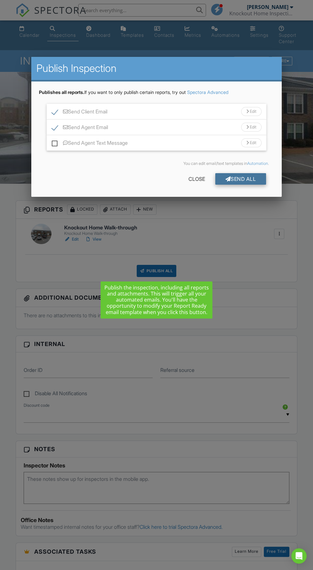
click at [245, 178] on div "Send All" at bounding box center [240, 178] width 51 height 11
